Goal: Navigation & Orientation: Find specific page/section

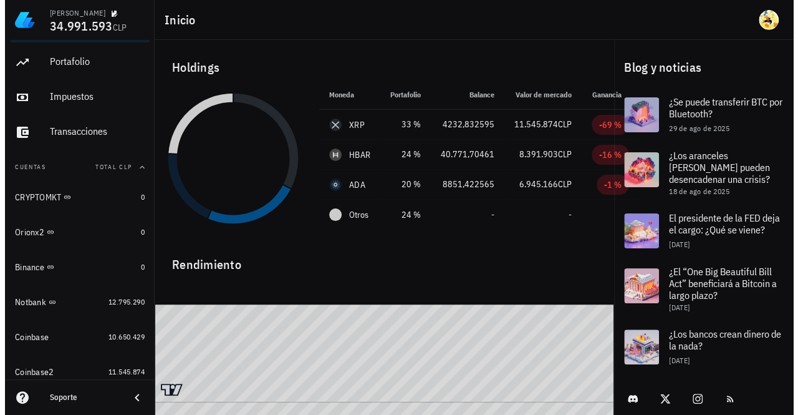
scroll to position [4, 0]
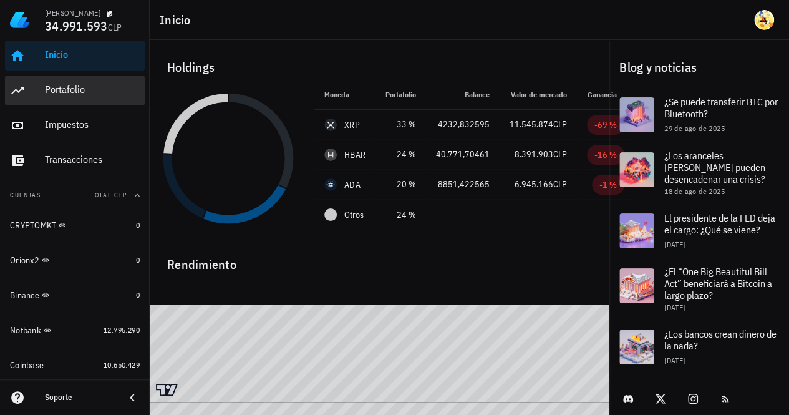
click at [89, 102] on div "Portafolio" at bounding box center [92, 90] width 95 height 28
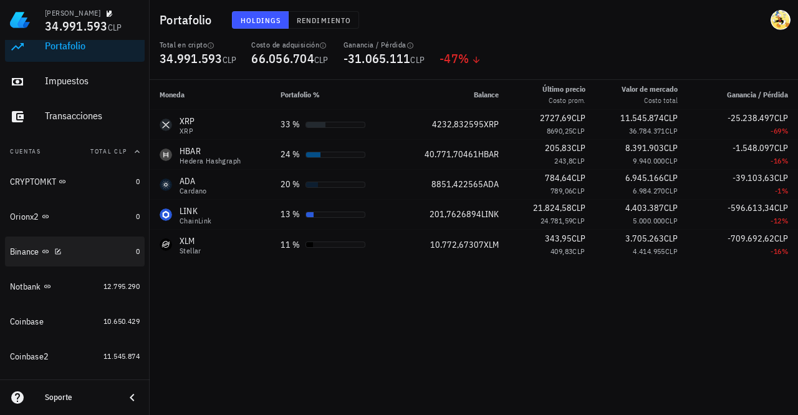
scroll to position [67, 0]
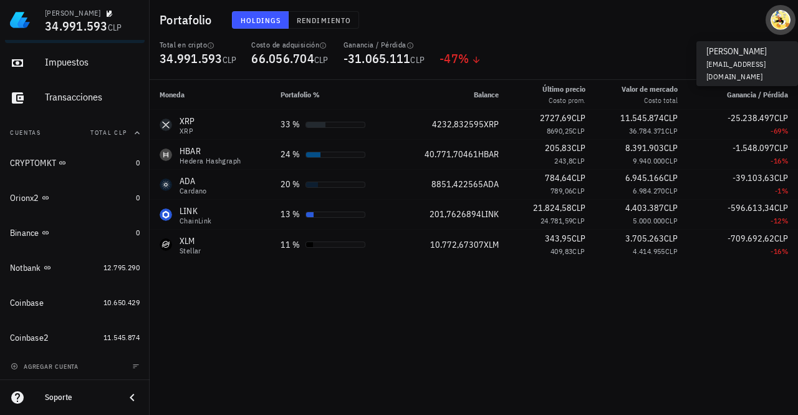
click at [784, 24] on div "avatar" at bounding box center [781, 20] width 20 height 20
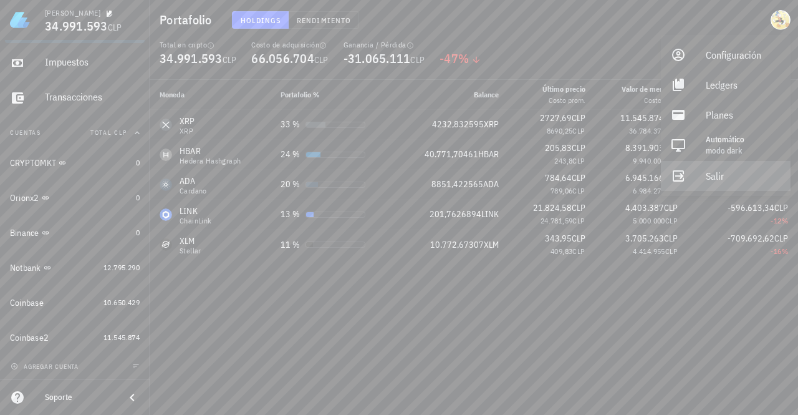
click at [737, 174] on div "Salir" at bounding box center [743, 175] width 75 height 25
